Goal: Information Seeking & Learning: Learn about a topic

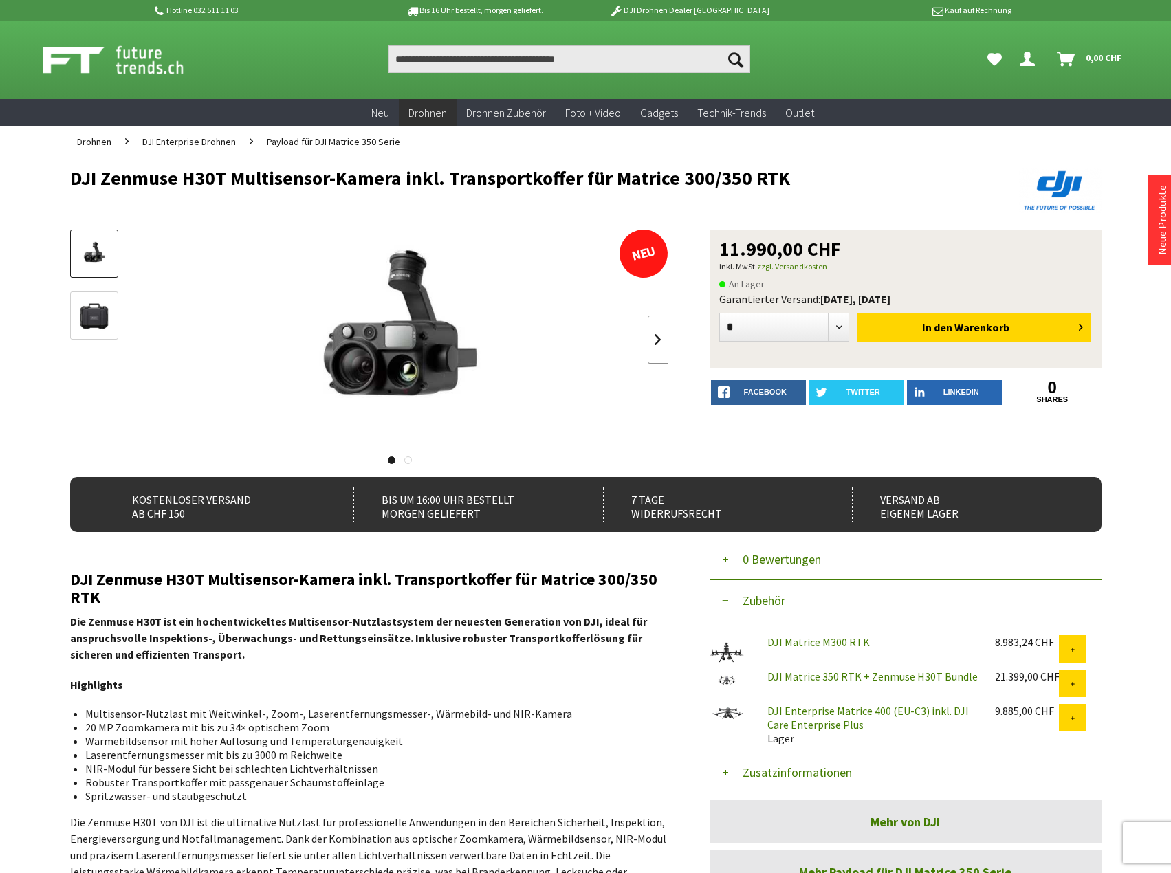
click at [656, 332] on link at bounding box center [658, 340] width 21 height 48
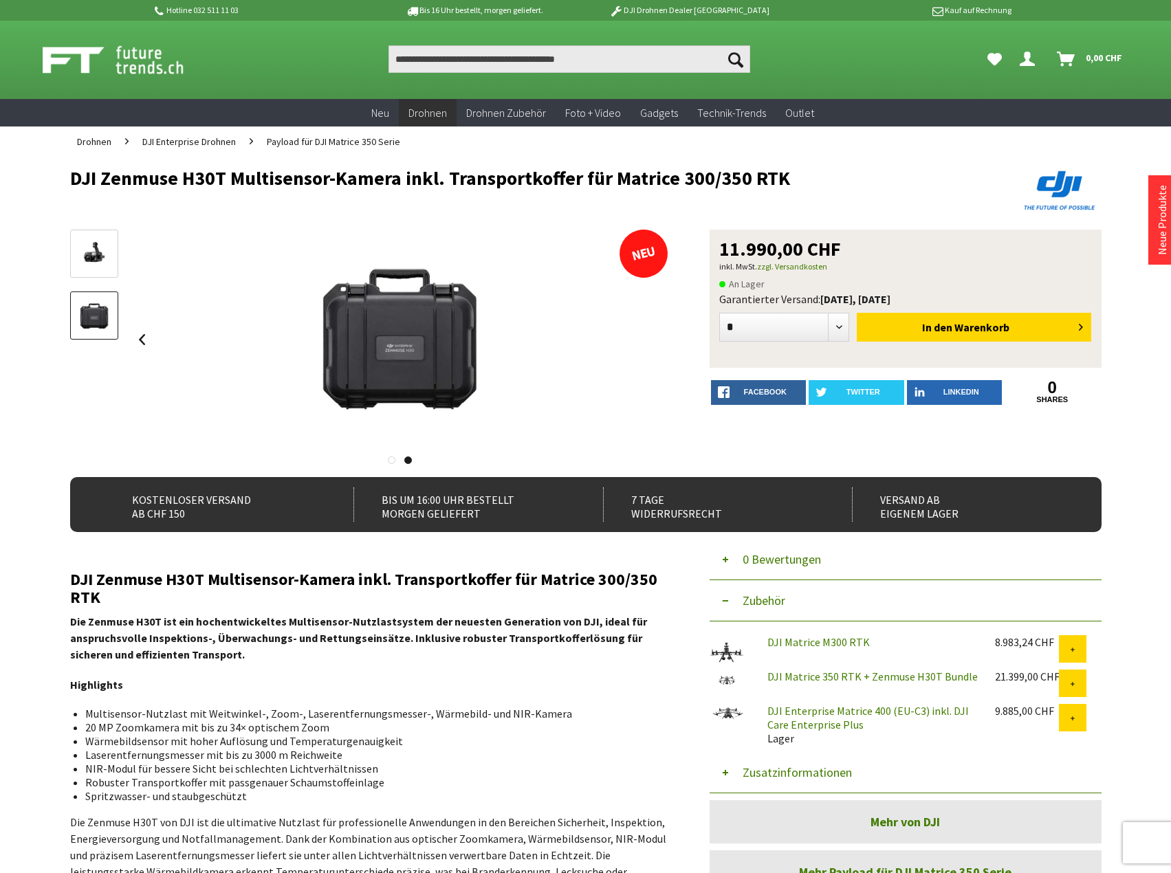
click at [656, 332] on div at bounding box center [400, 340] width 537 height 220
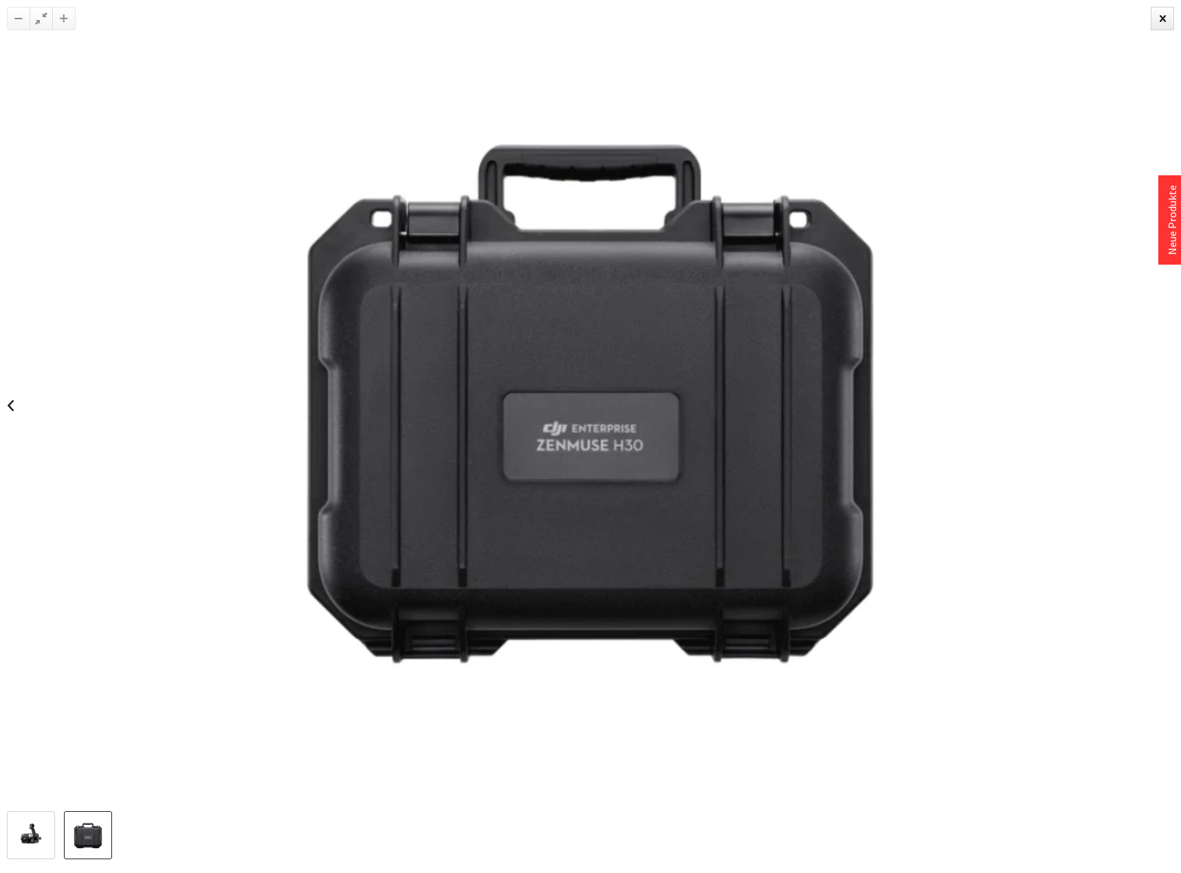
click at [656, 332] on img at bounding box center [590, 405] width 811 height 811
click at [1154, 20] on div at bounding box center [1162, 18] width 23 height 23
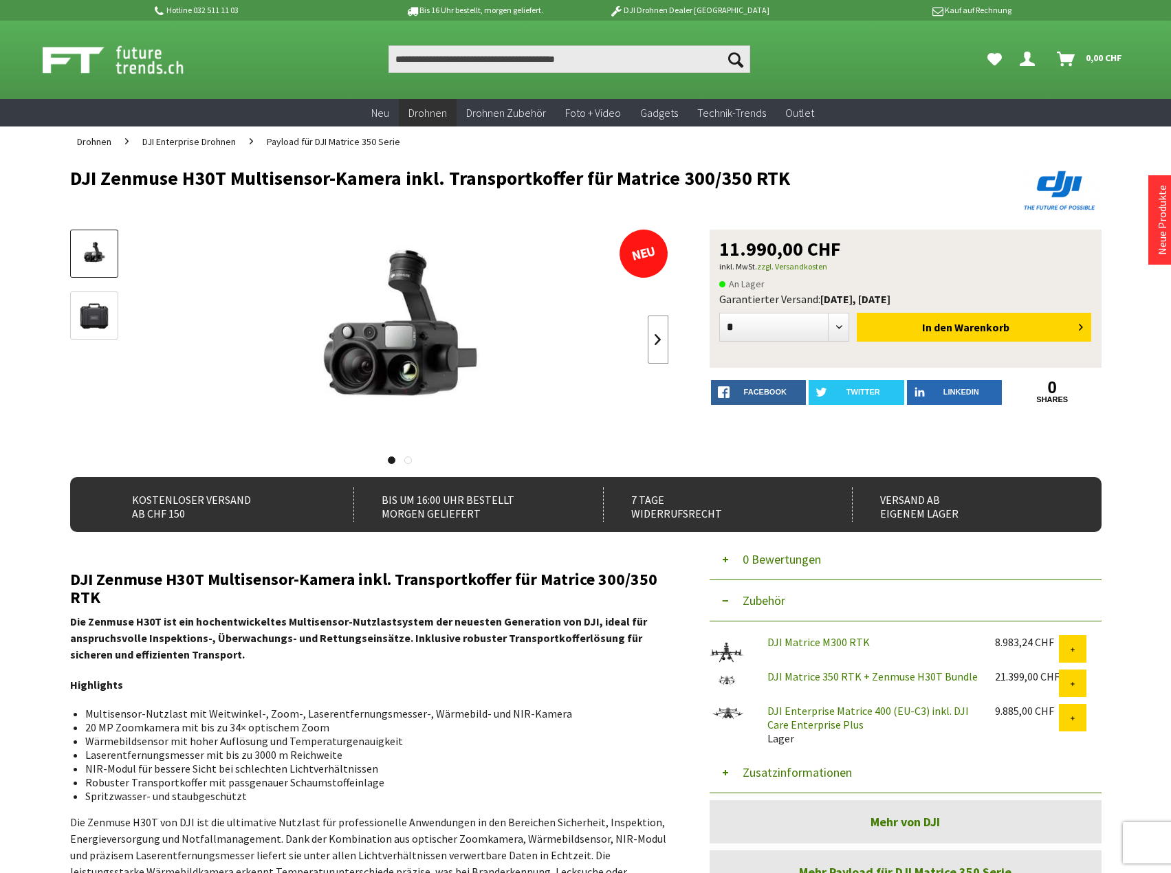
click at [651, 344] on link at bounding box center [658, 340] width 21 height 48
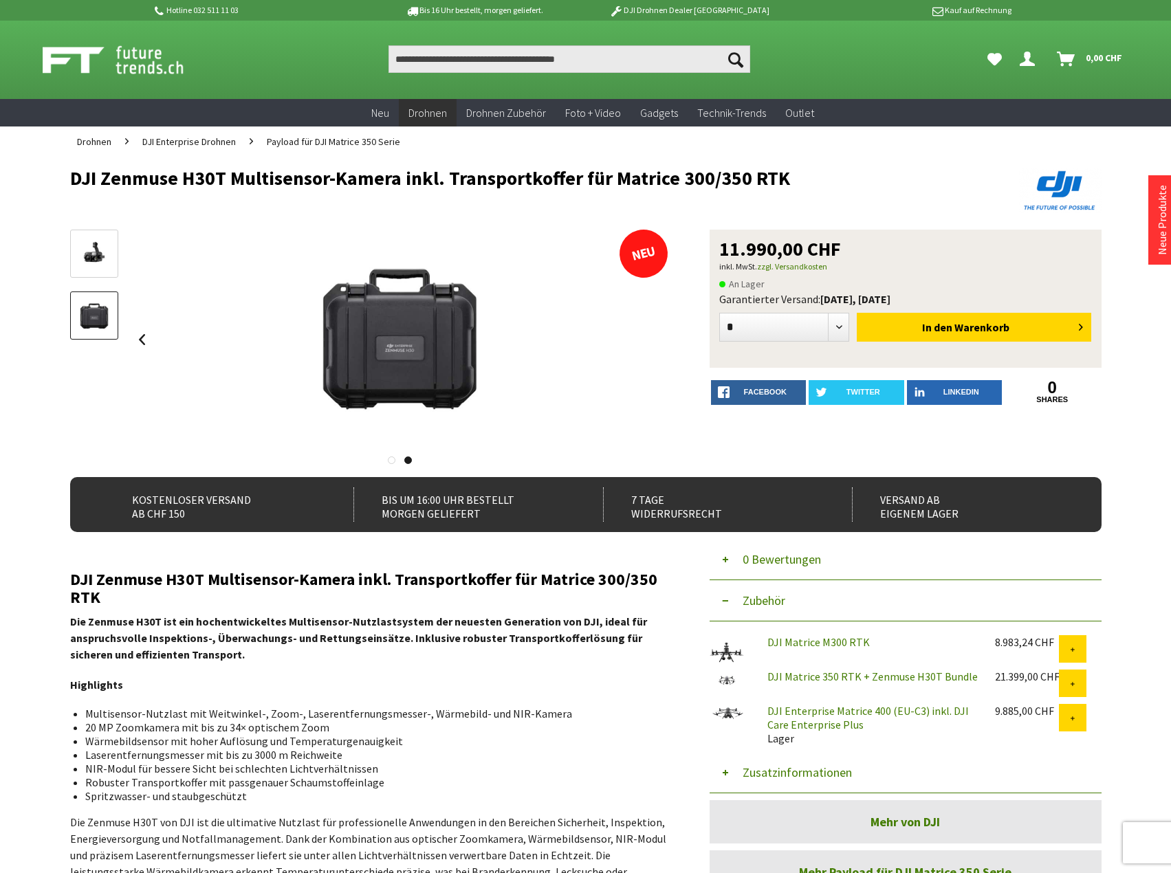
click at [657, 338] on div at bounding box center [400, 340] width 537 height 220
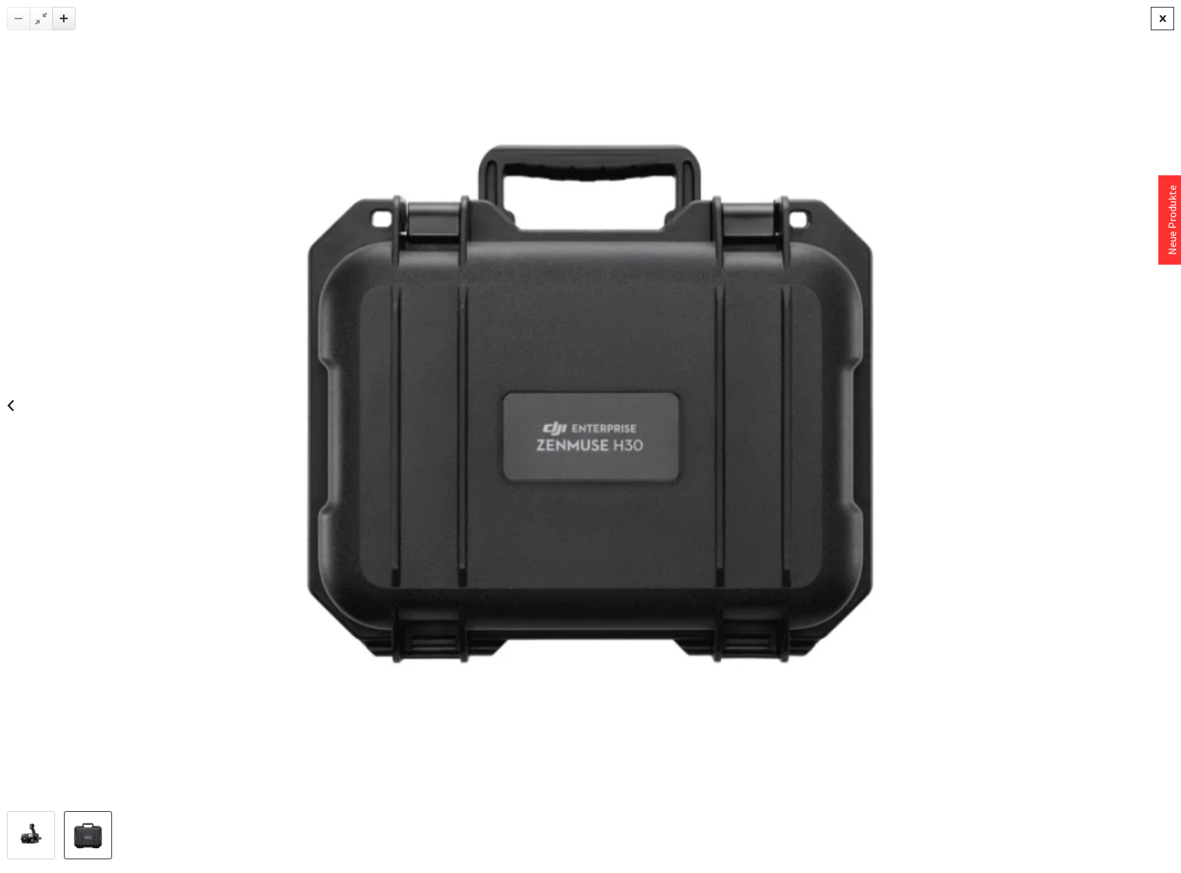
click at [1158, 24] on div at bounding box center [1162, 18] width 23 height 23
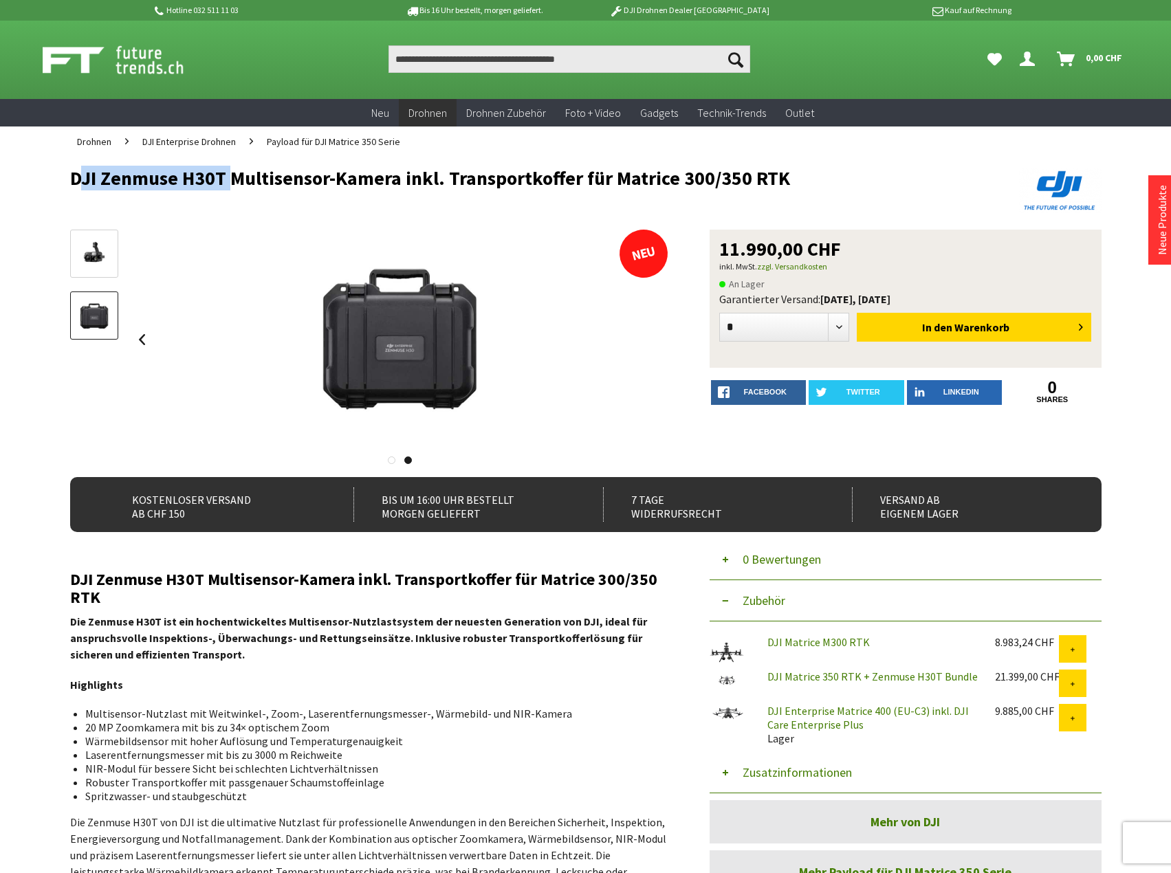
drag, startPoint x: 74, startPoint y: 179, endPoint x: 223, endPoint y: 173, distance: 149.3
click at [223, 173] on h1 "DJI Zenmuse H30T Multisensor-Kamera inkl. Transportkoffer für Matrice 300/350 R…" at bounding box center [482, 178] width 825 height 21
copy h1 "DJI Zenmuse H30T"
